Goal: Find specific page/section: Find specific page/section

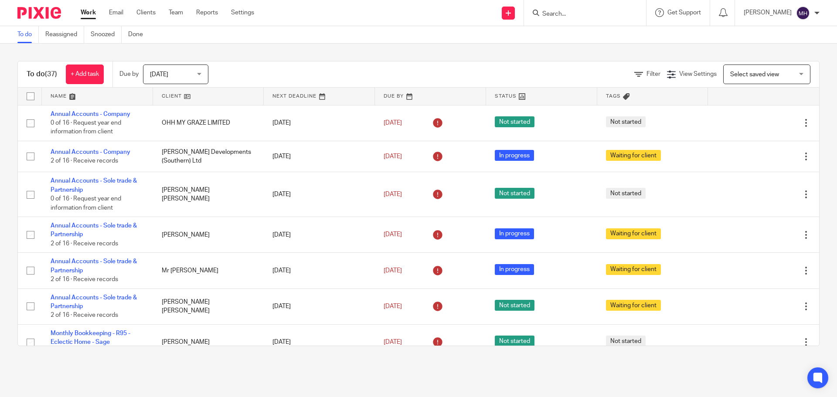
click at [567, 14] on input "Search" at bounding box center [581, 14] width 78 height 8
type input "middl"
click at [585, 38] on link at bounding box center [613, 37] width 147 height 20
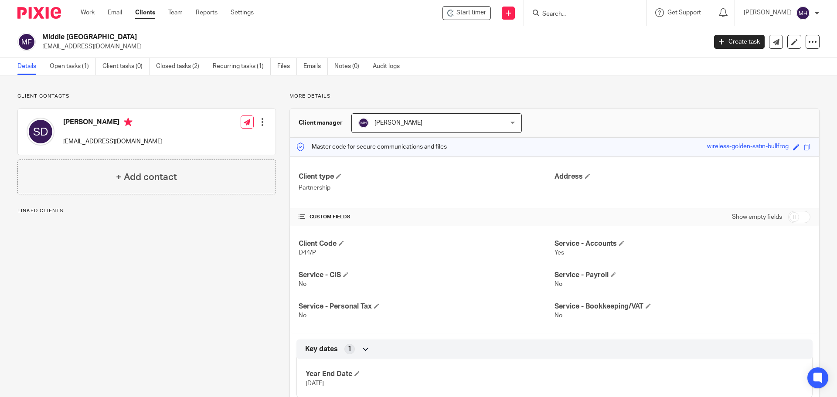
click at [62, 65] on link "Open tasks (1)" at bounding box center [73, 66] width 46 height 17
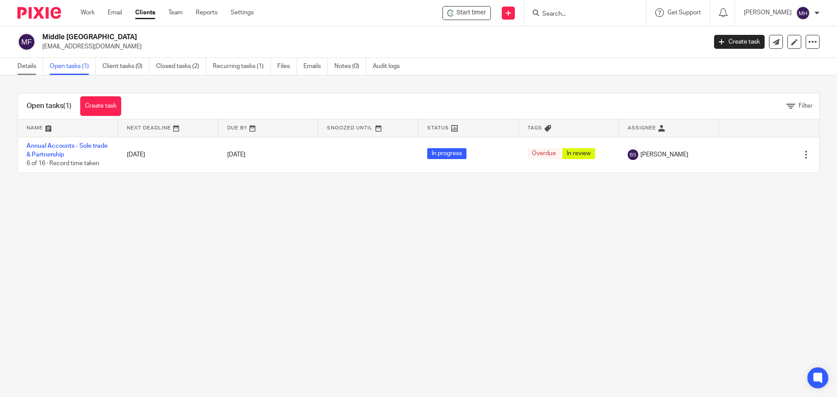
click at [34, 68] on link "Details" at bounding box center [30, 66] width 26 height 17
